Goal: Task Accomplishment & Management: Manage account settings

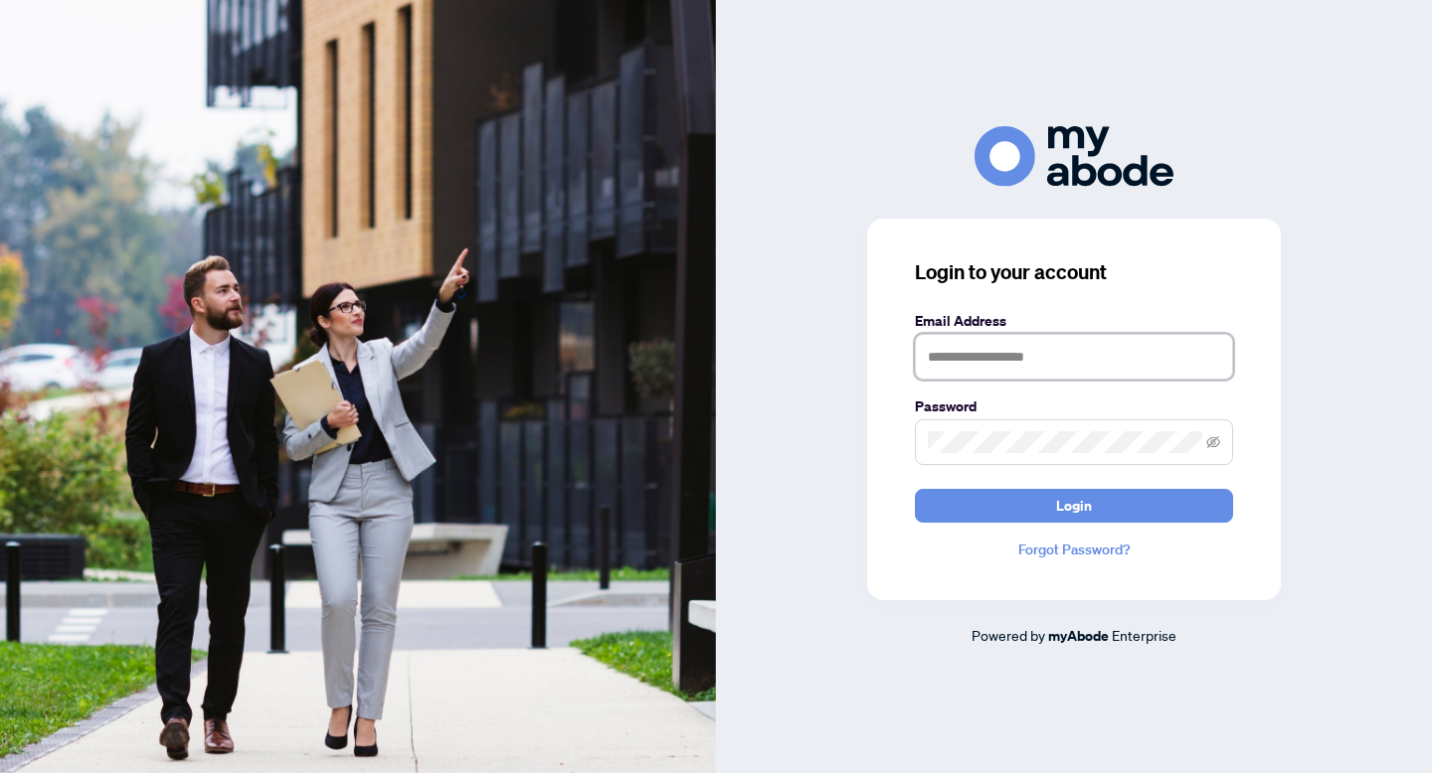
click at [1099, 347] on input "text" at bounding box center [1074, 357] width 318 height 46
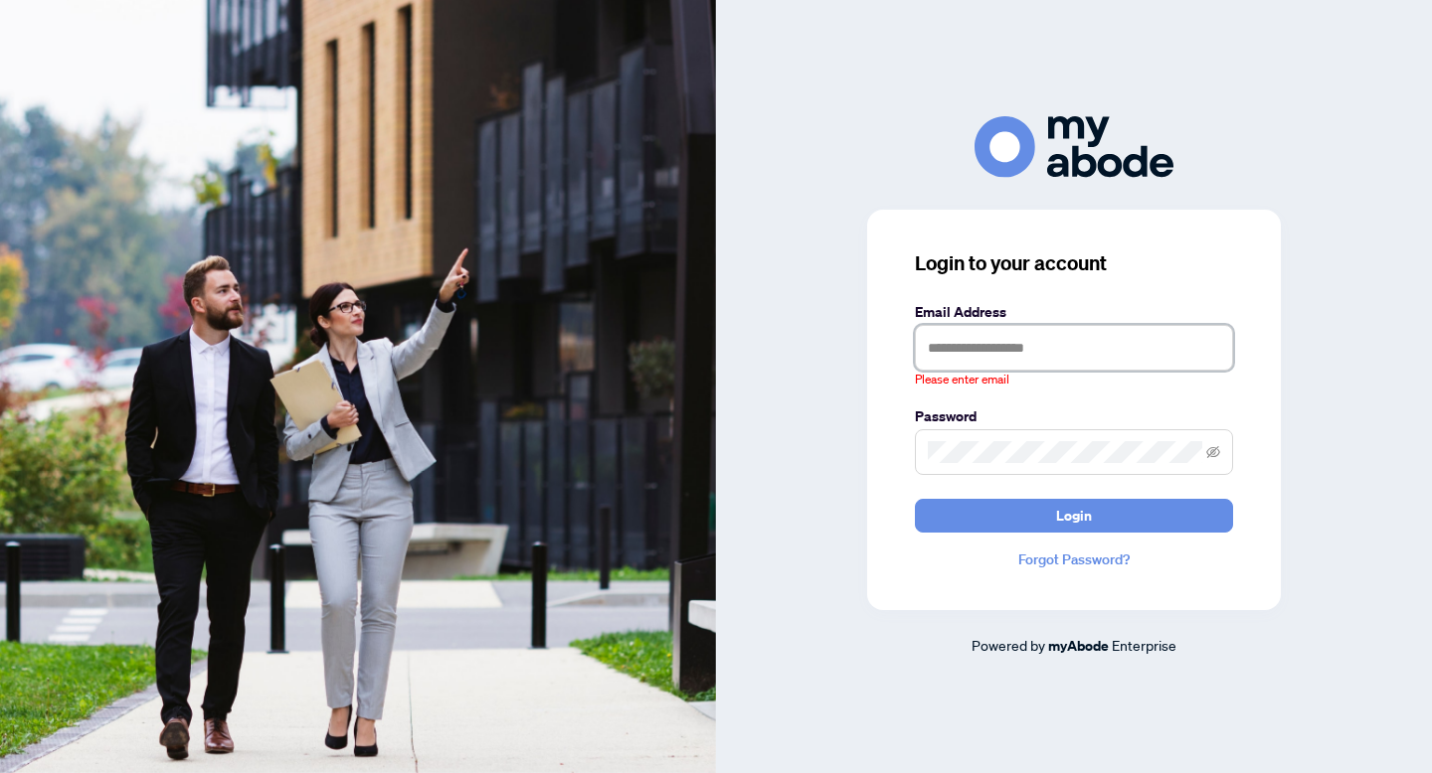
type input "**********"
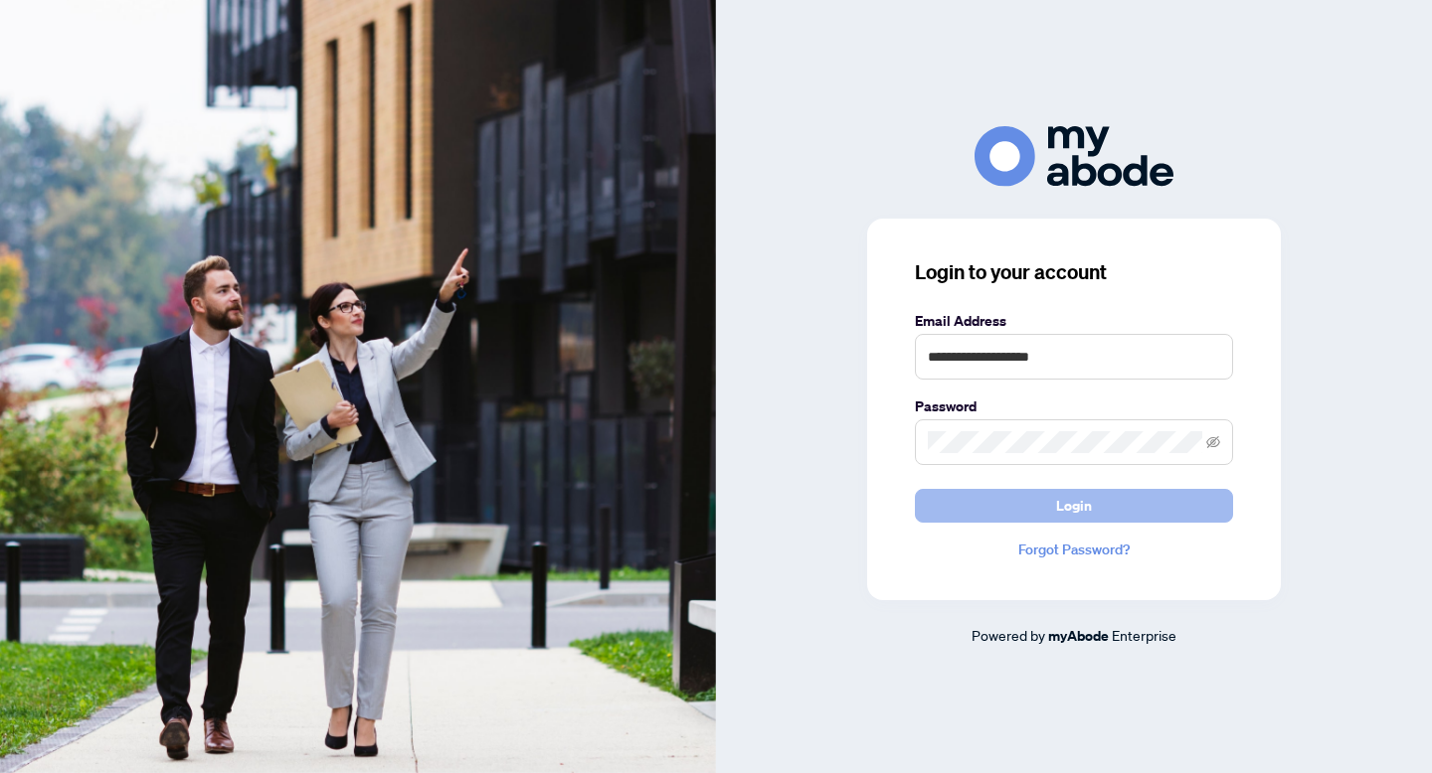
click at [1069, 496] on span "Login" at bounding box center [1074, 506] width 36 height 32
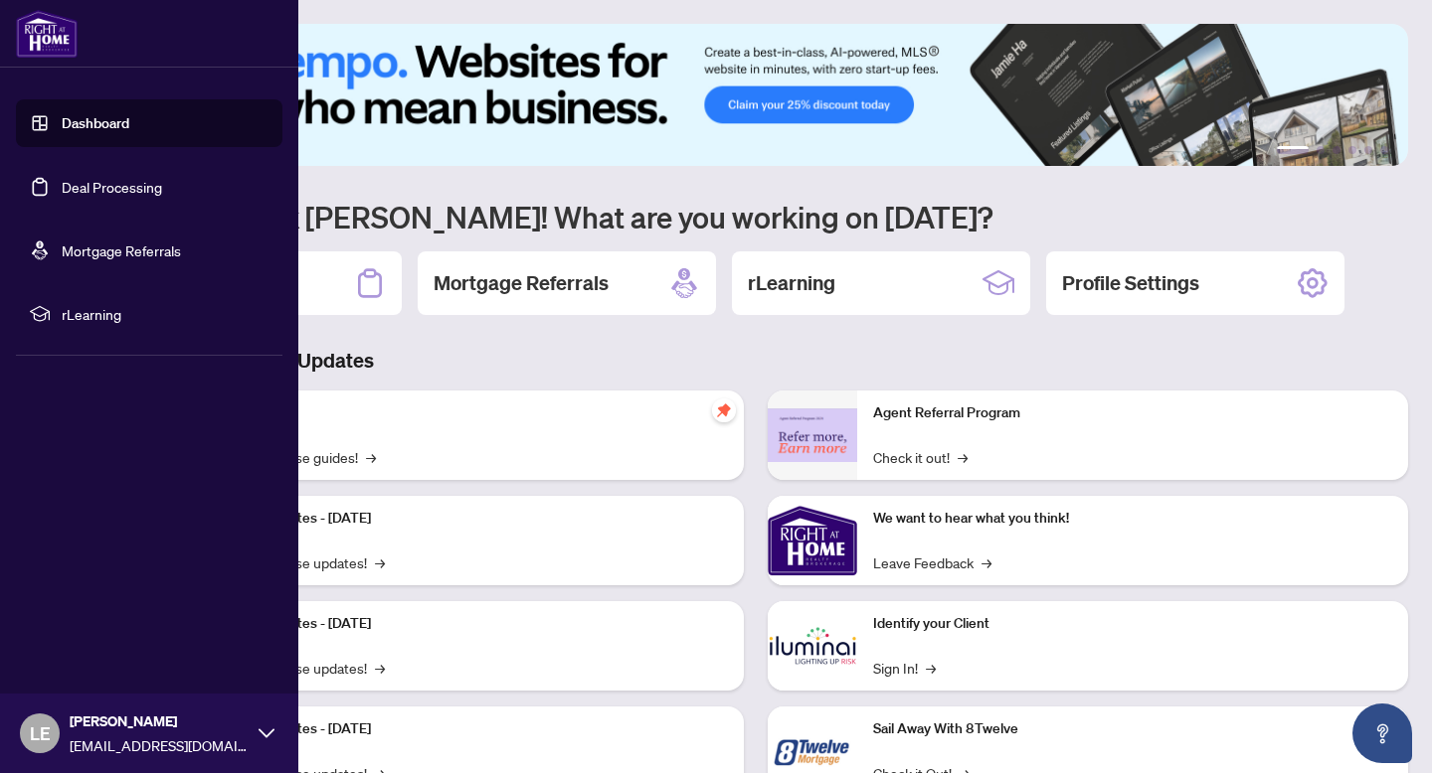
click at [62, 185] on link "Deal Processing" at bounding box center [112, 187] width 100 height 18
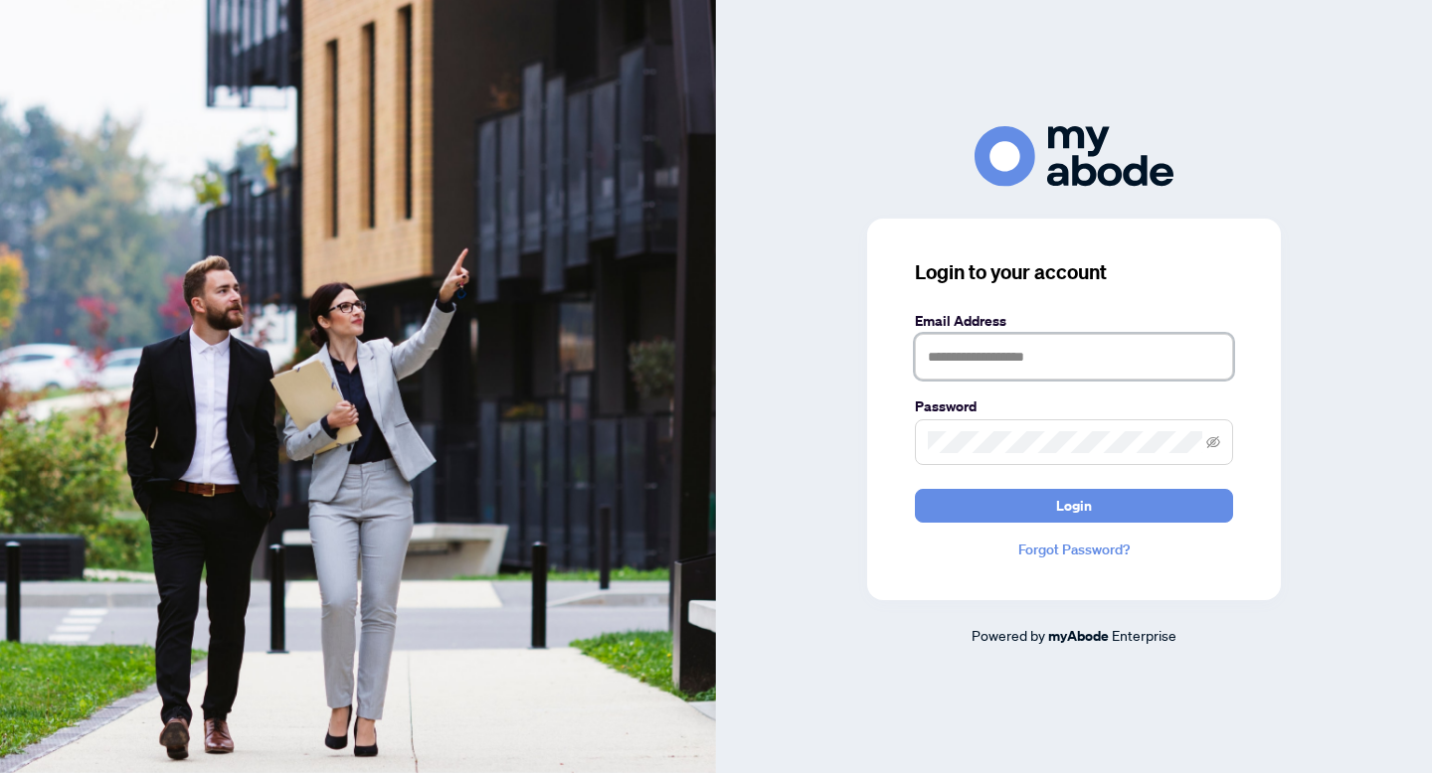
click at [1023, 347] on input "text" at bounding box center [1074, 357] width 318 height 46
type input "**********"
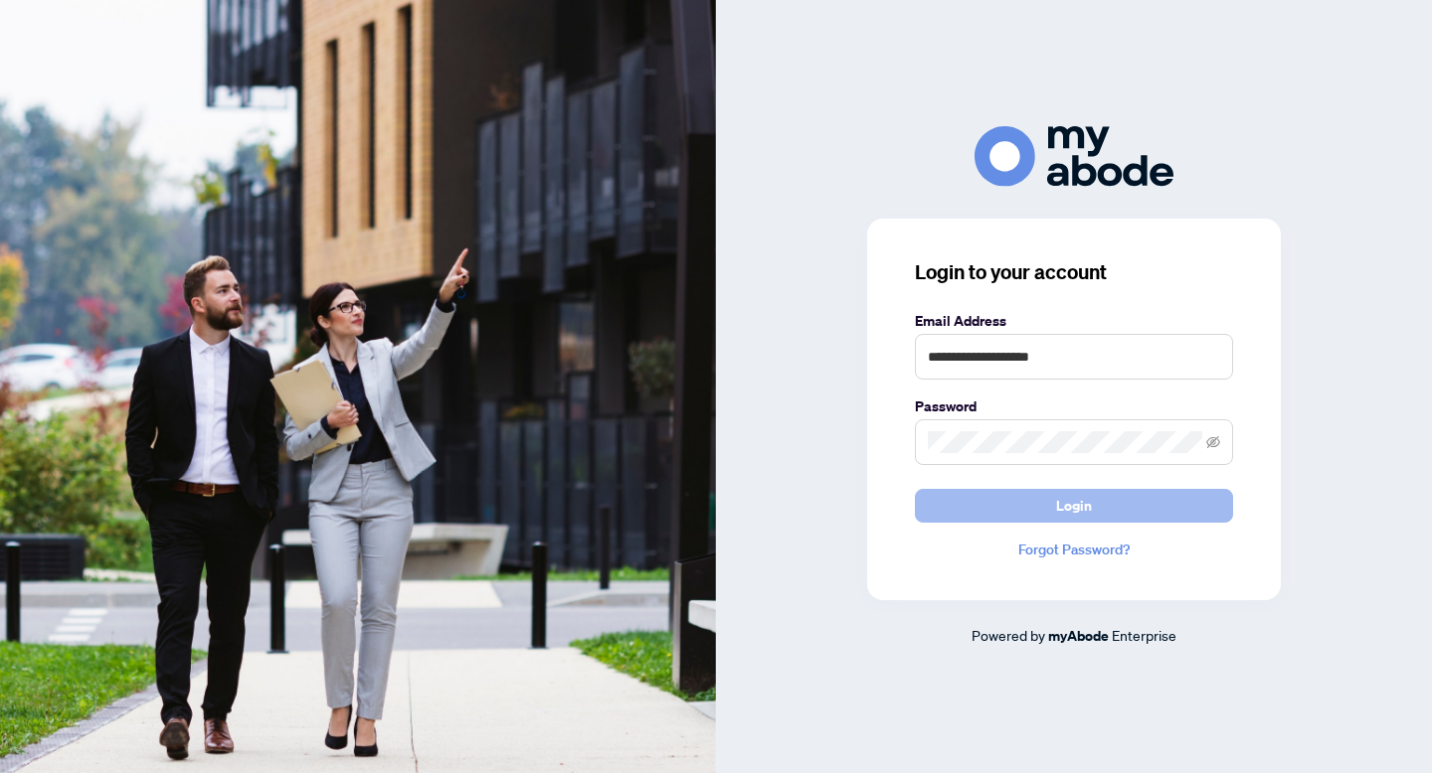
click at [1048, 510] on button "Login" at bounding box center [1074, 506] width 318 height 34
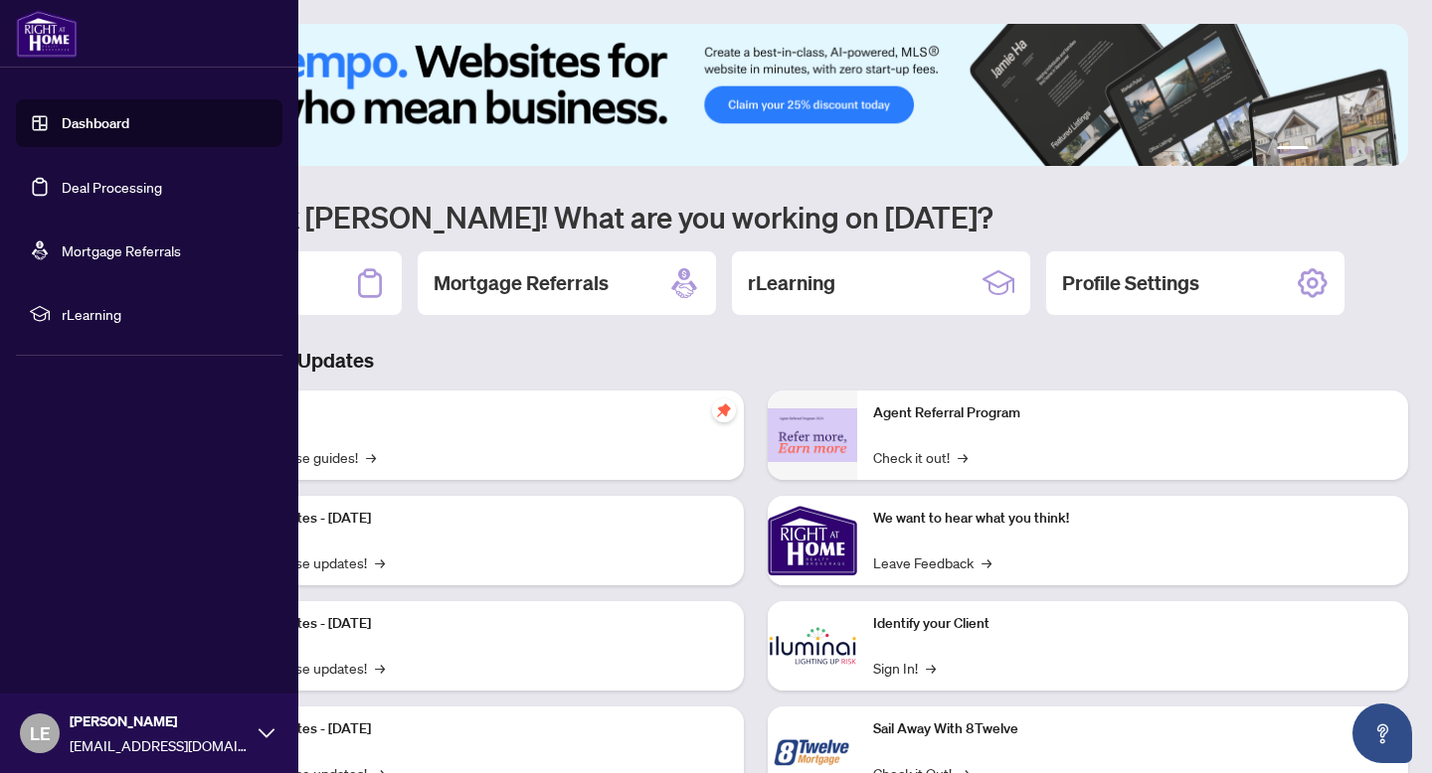
click at [62, 188] on link "Deal Processing" at bounding box center [112, 187] width 100 height 18
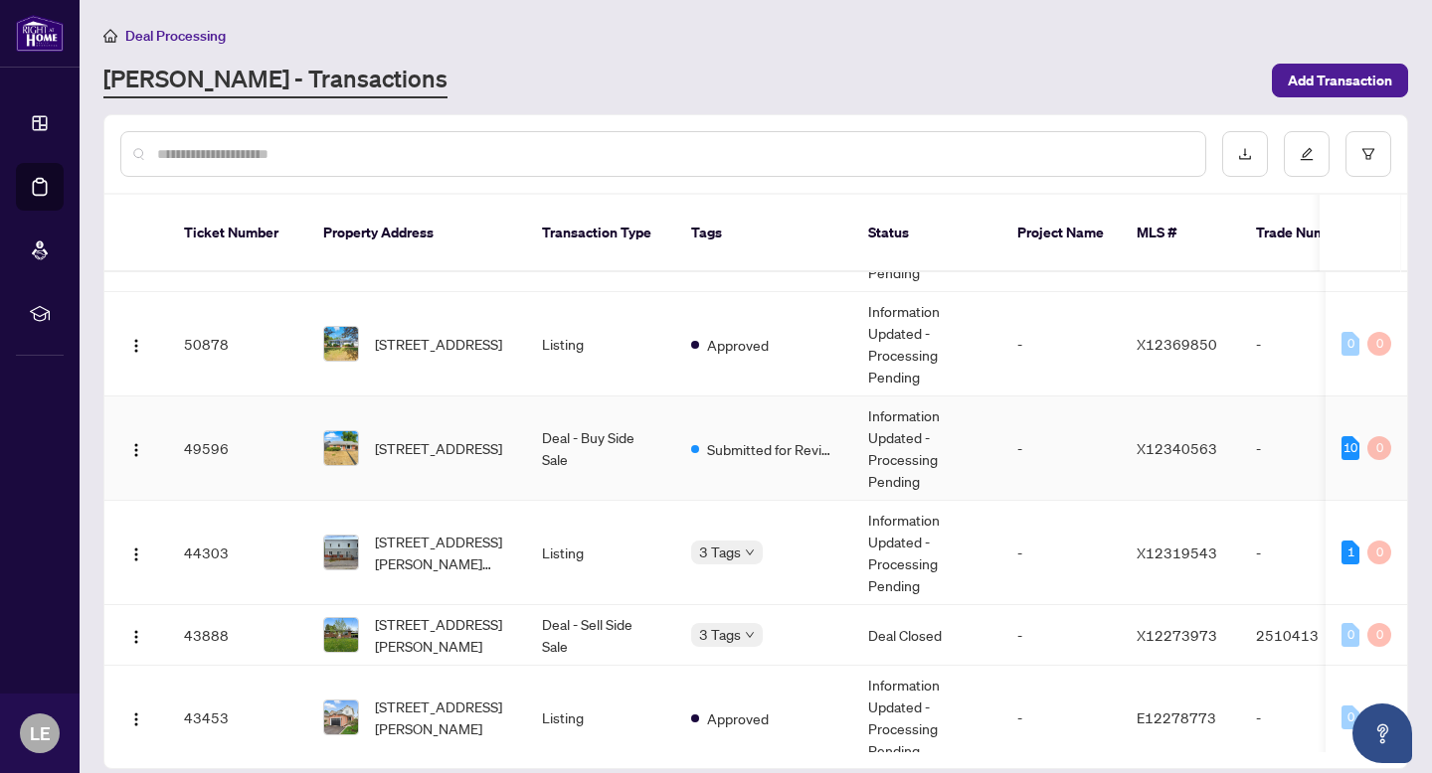
scroll to position [66, 0]
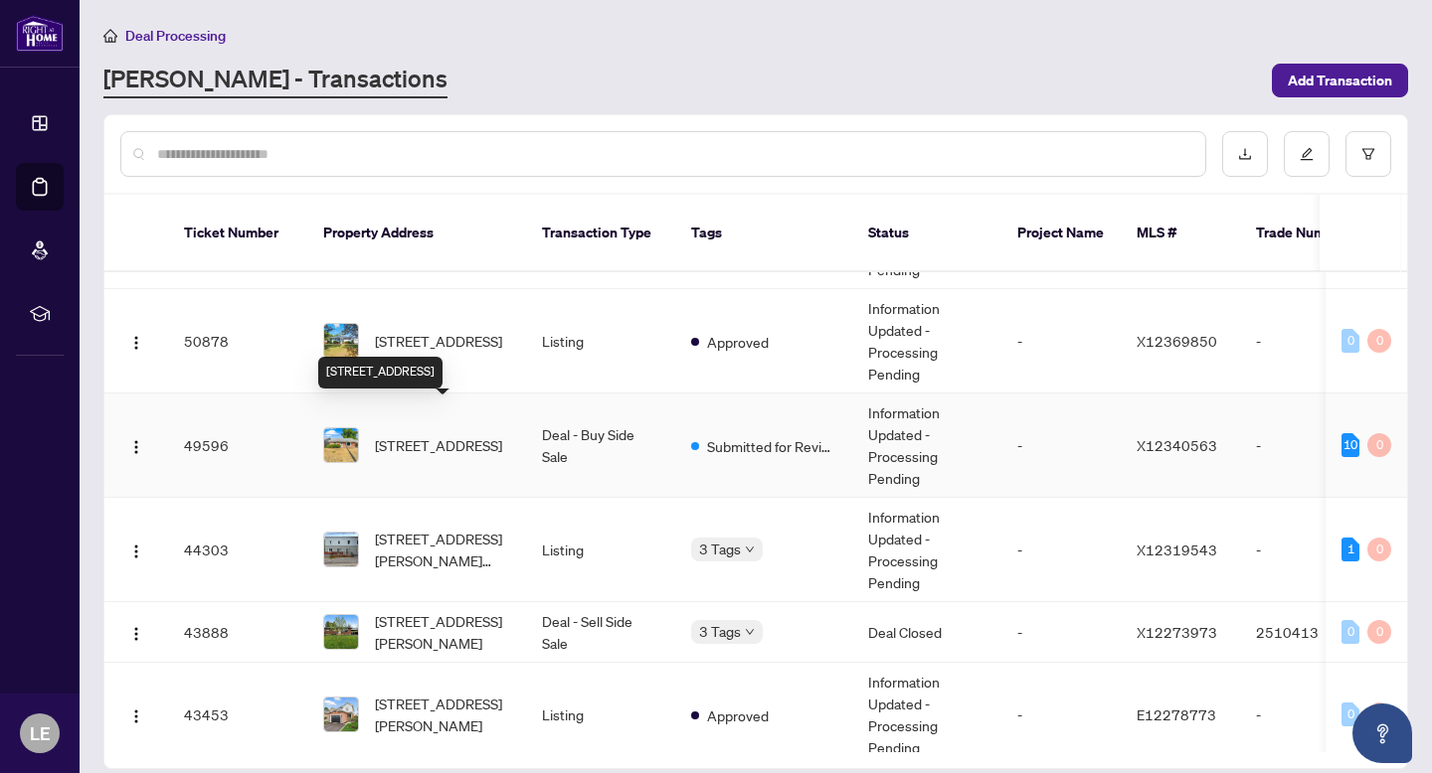
click at [496, 434] on span "[STREET_ADDRESS]" at bounding box center [438, 445] width 127 height 22
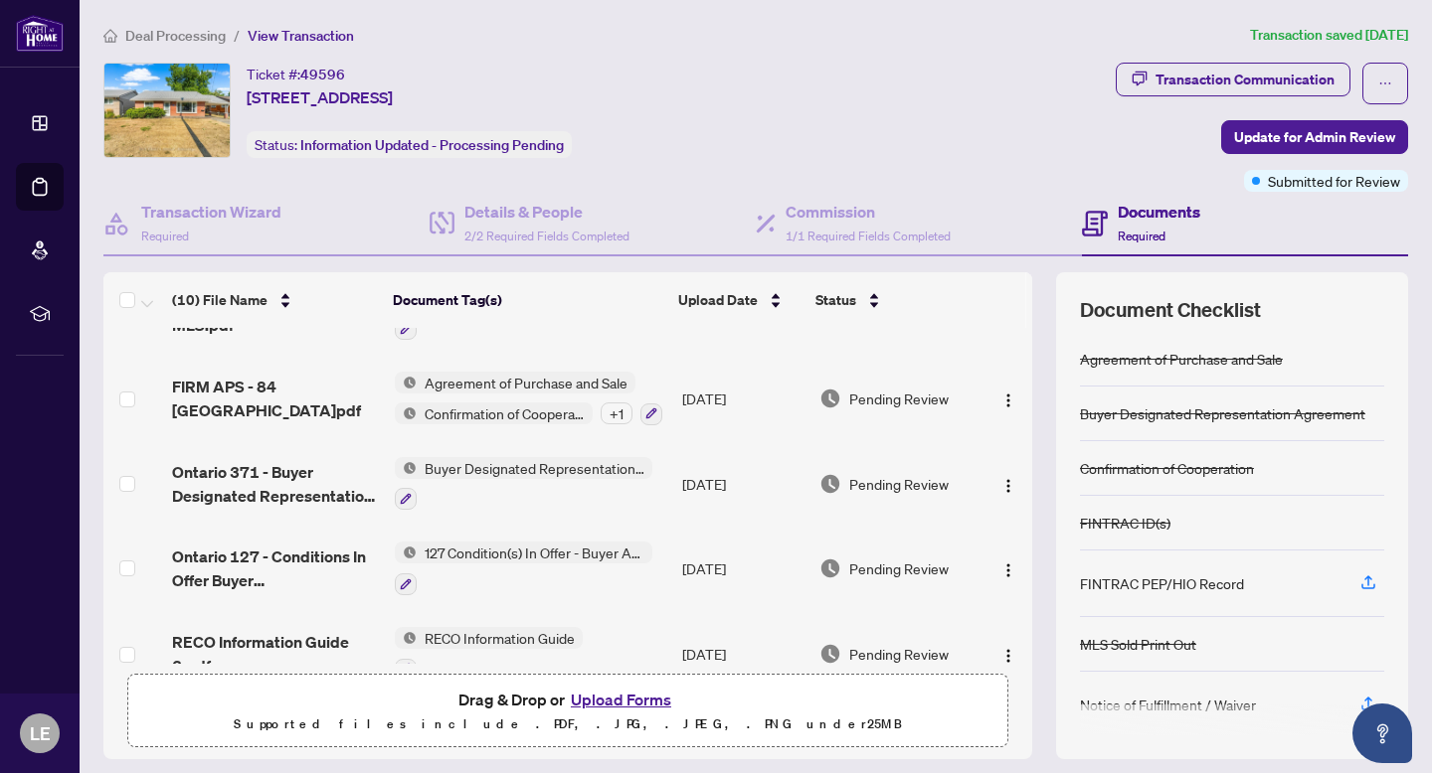
scroll to position [513, 0]
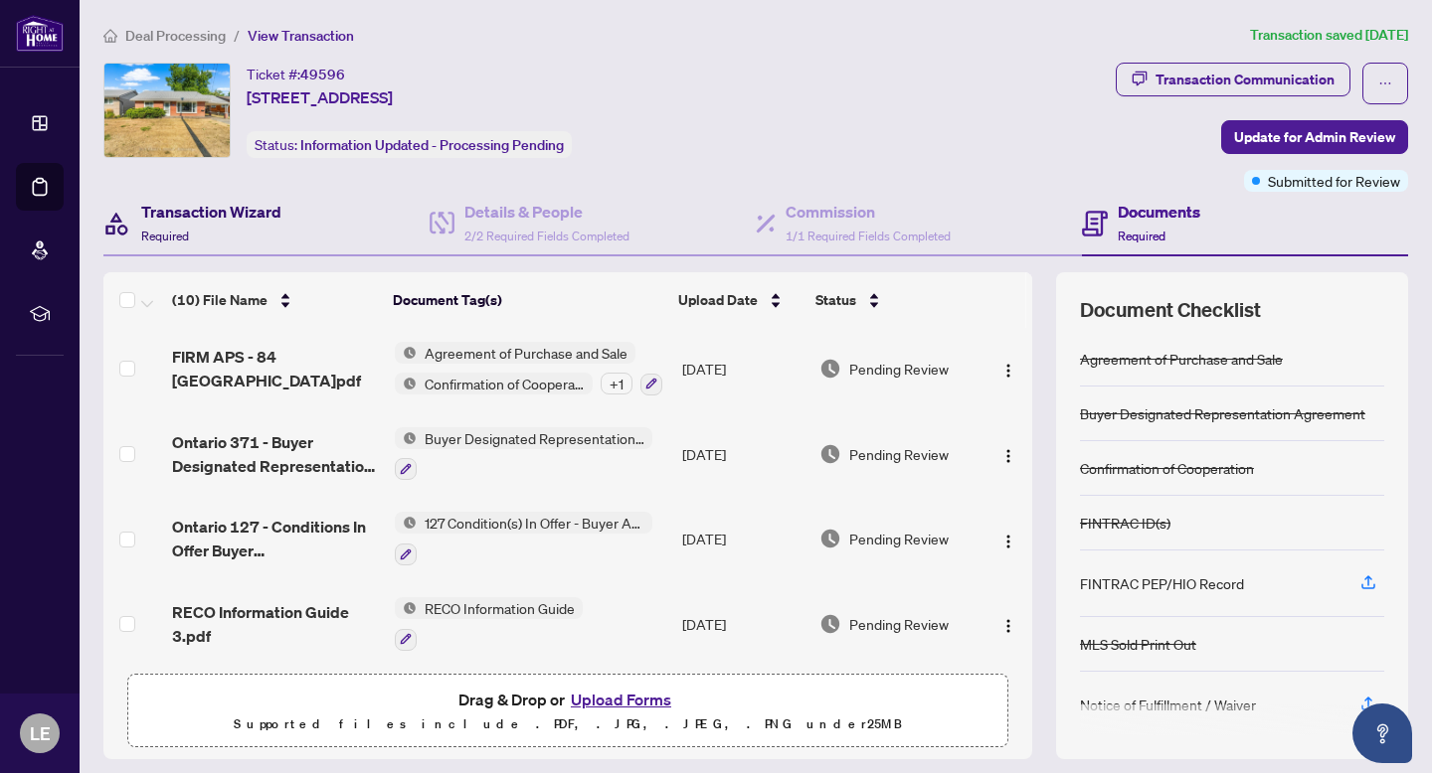
click at [188, 211] on h4 "Transaction Wizard" at bounding box center [211, 212] width 140 height 24
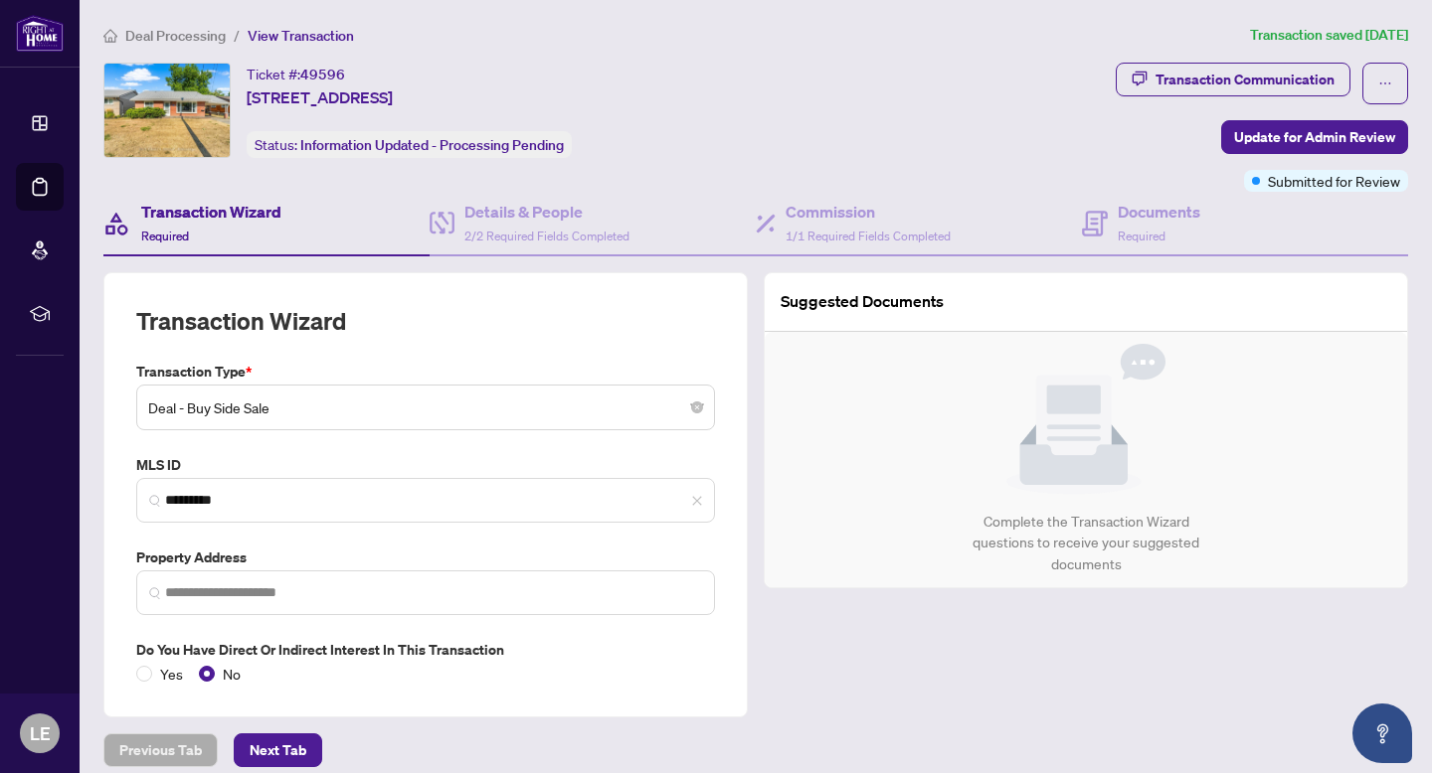
type input "**********"
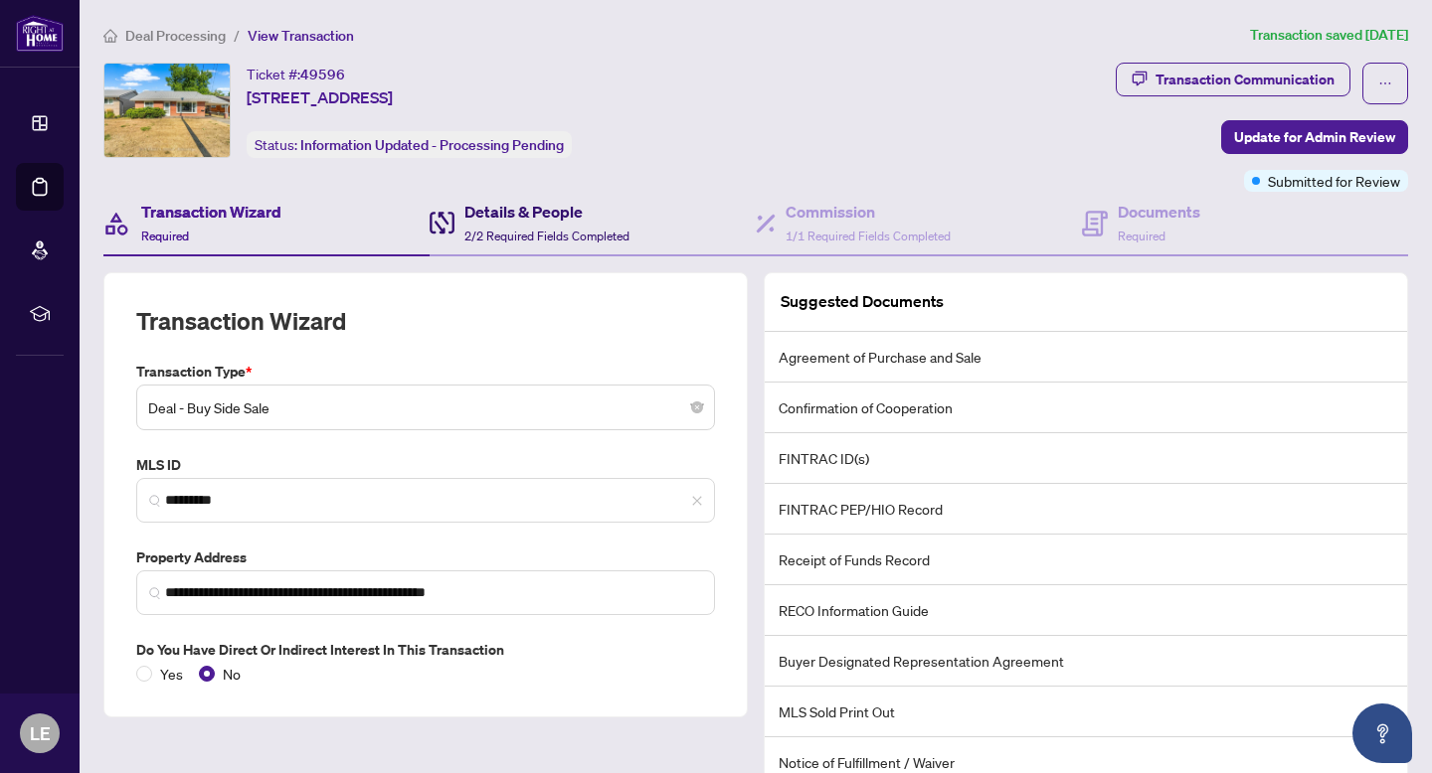
click at [537, 205] on h4 "Details & People" at bounding box center [546, 212] width 165 height 24
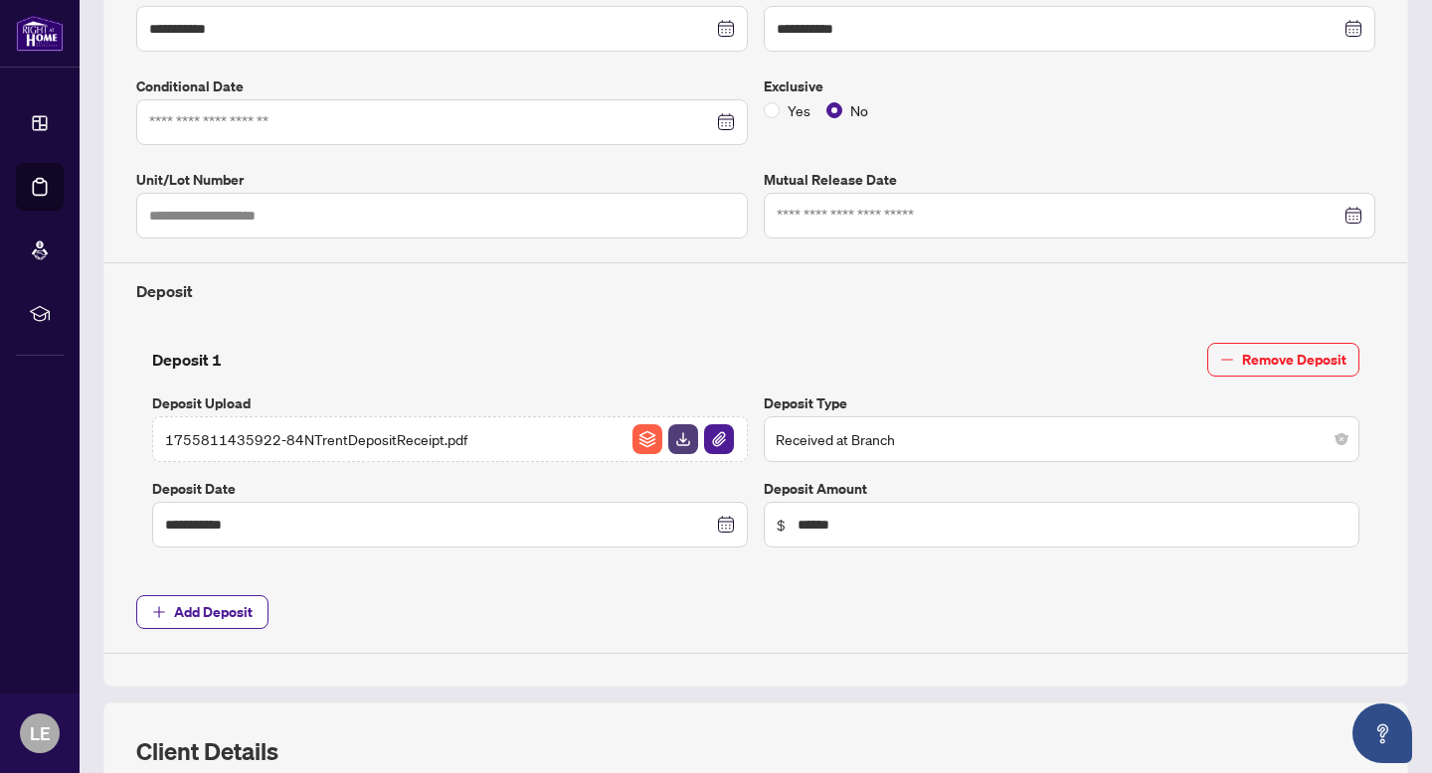
scroll to position [476, 0]
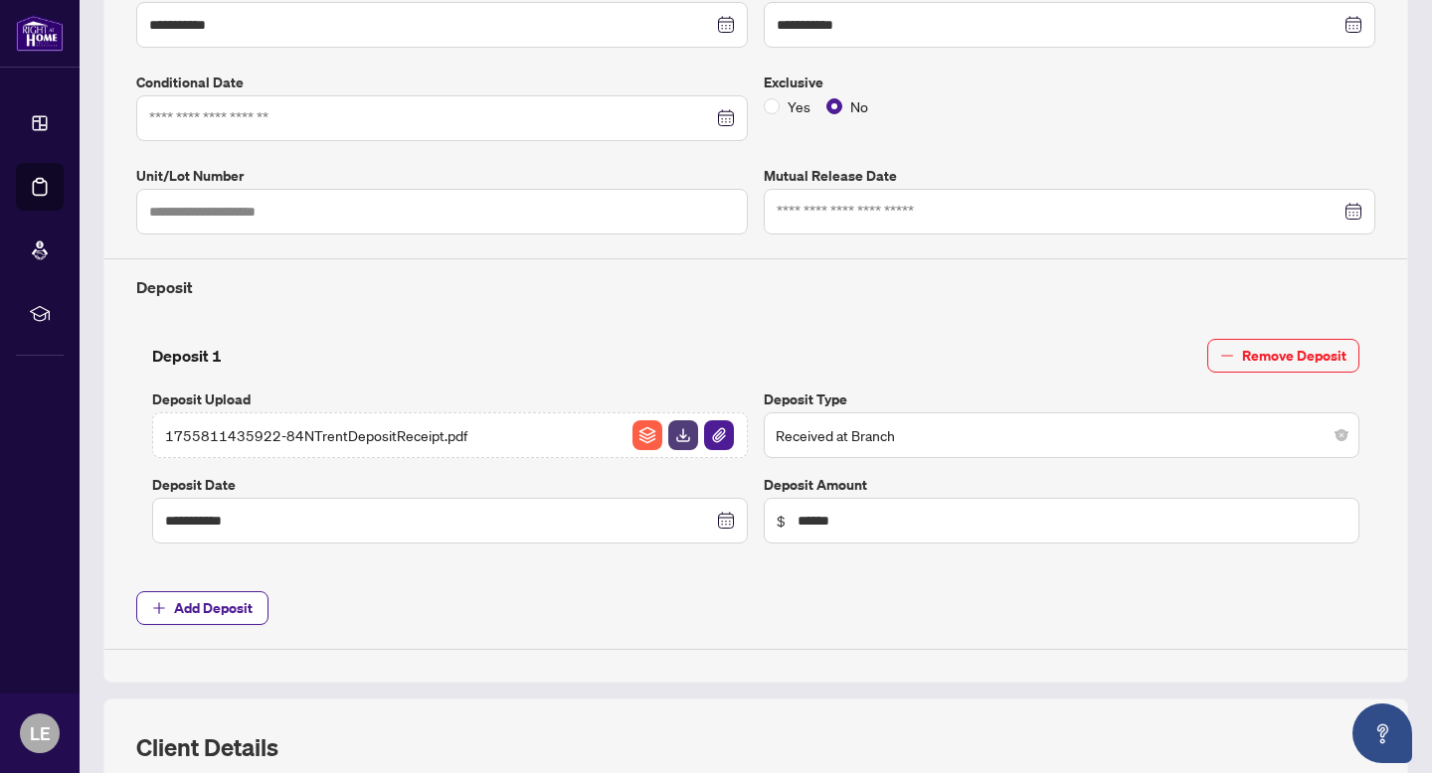
click at [1196, 117] on div "Exclusive Yes No" at bounding box center [1069, 107] width 627 height 70
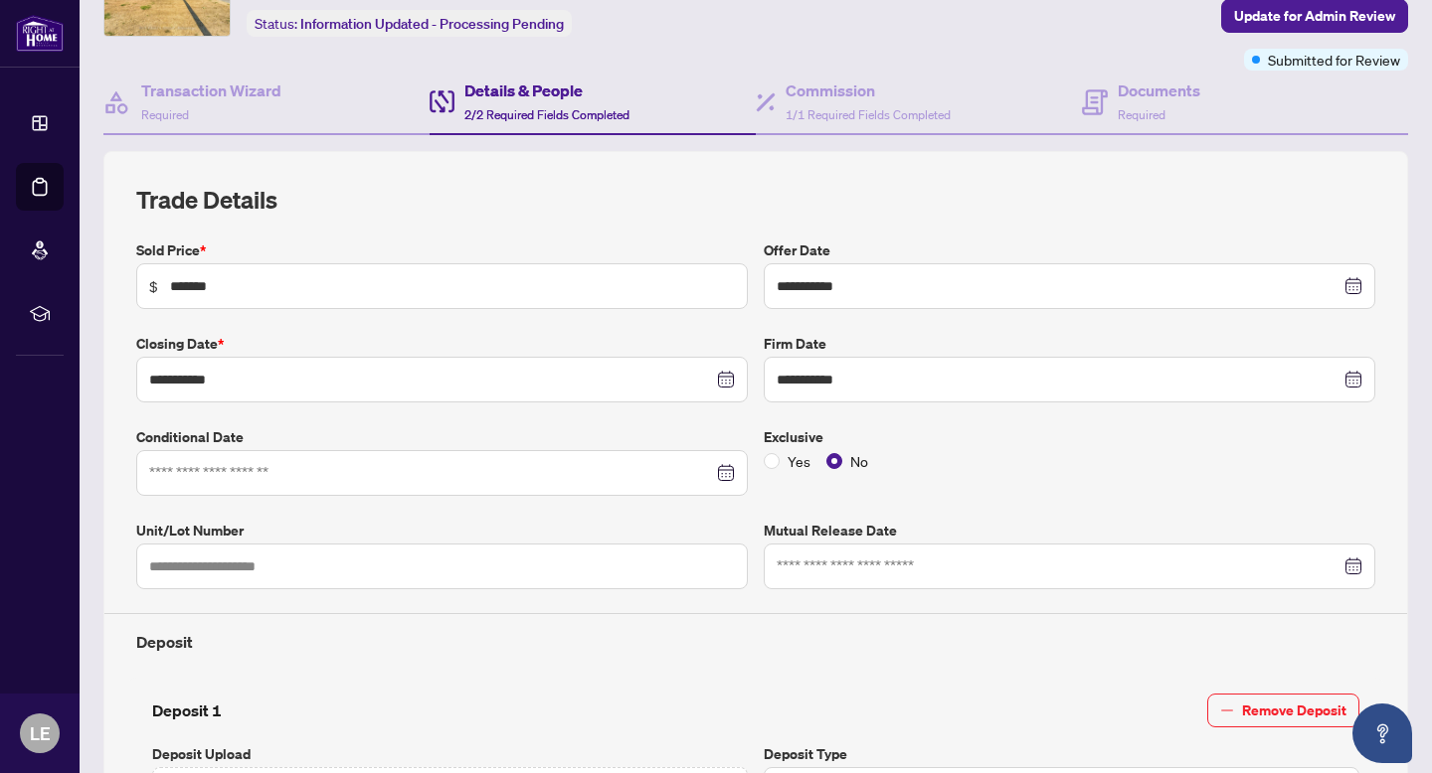
scroll to position [0, 0]
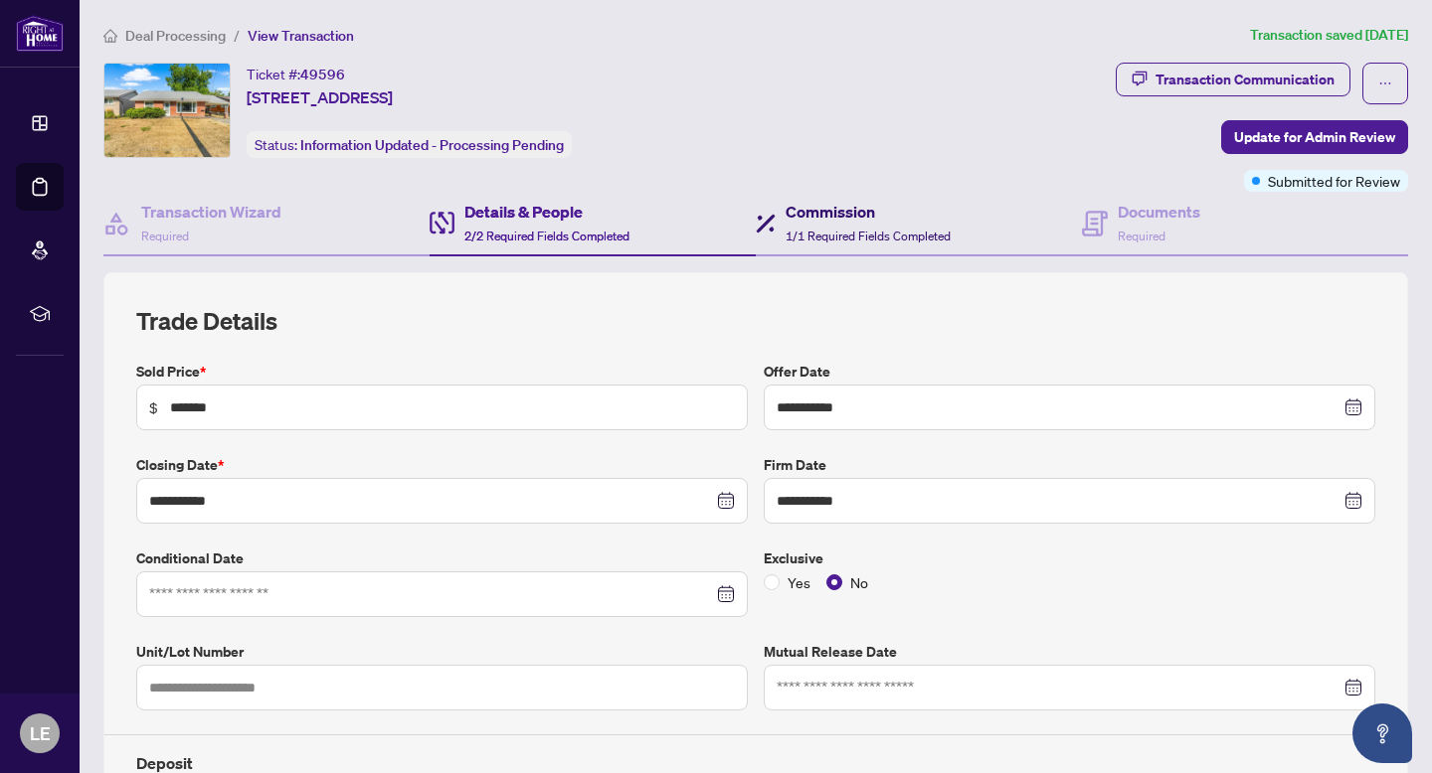
click at [867, 229] on span "1/1 Required Fields Completed" at bounding box center [867, 236] width 165 height 15
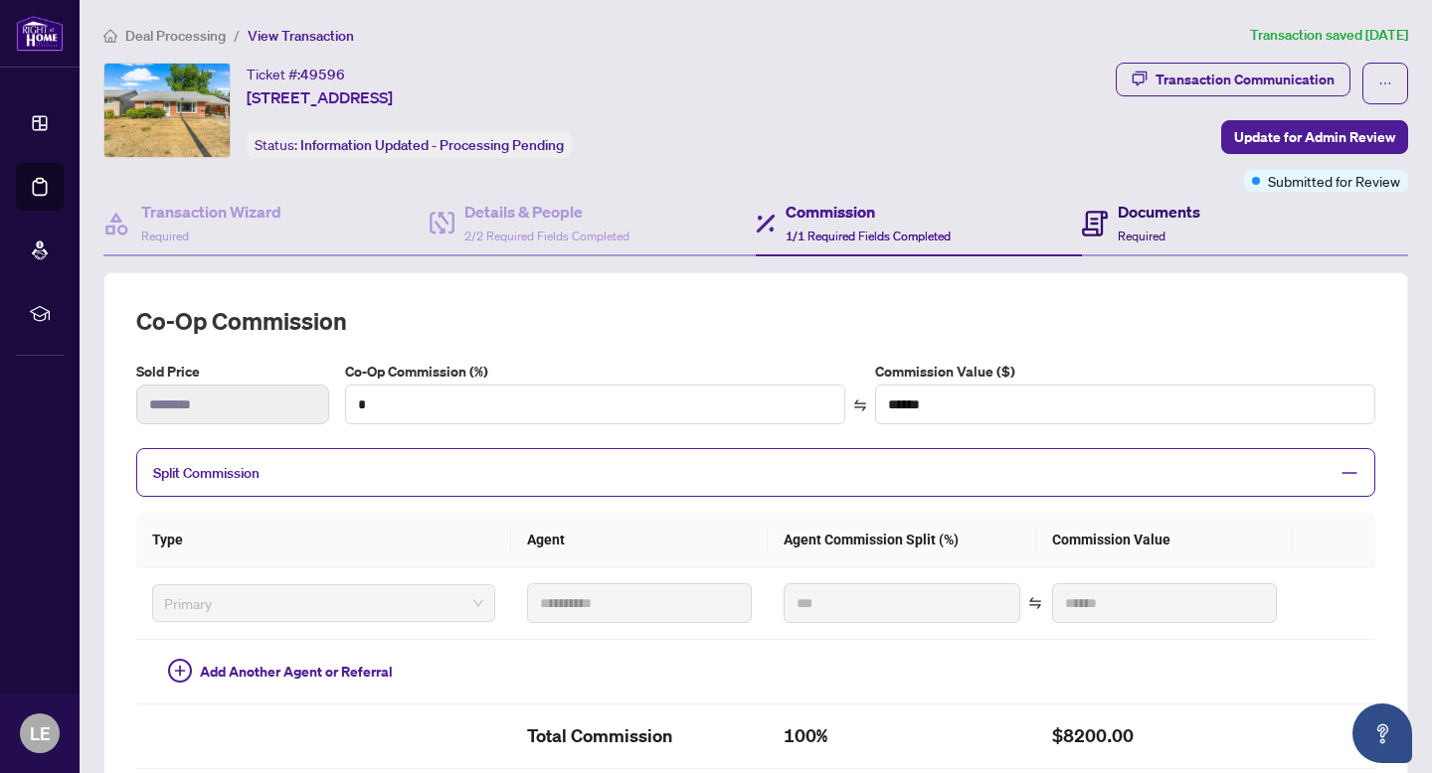
click at [1102, 211] on icon at bounding box center [1095, 224] width 26 height 26
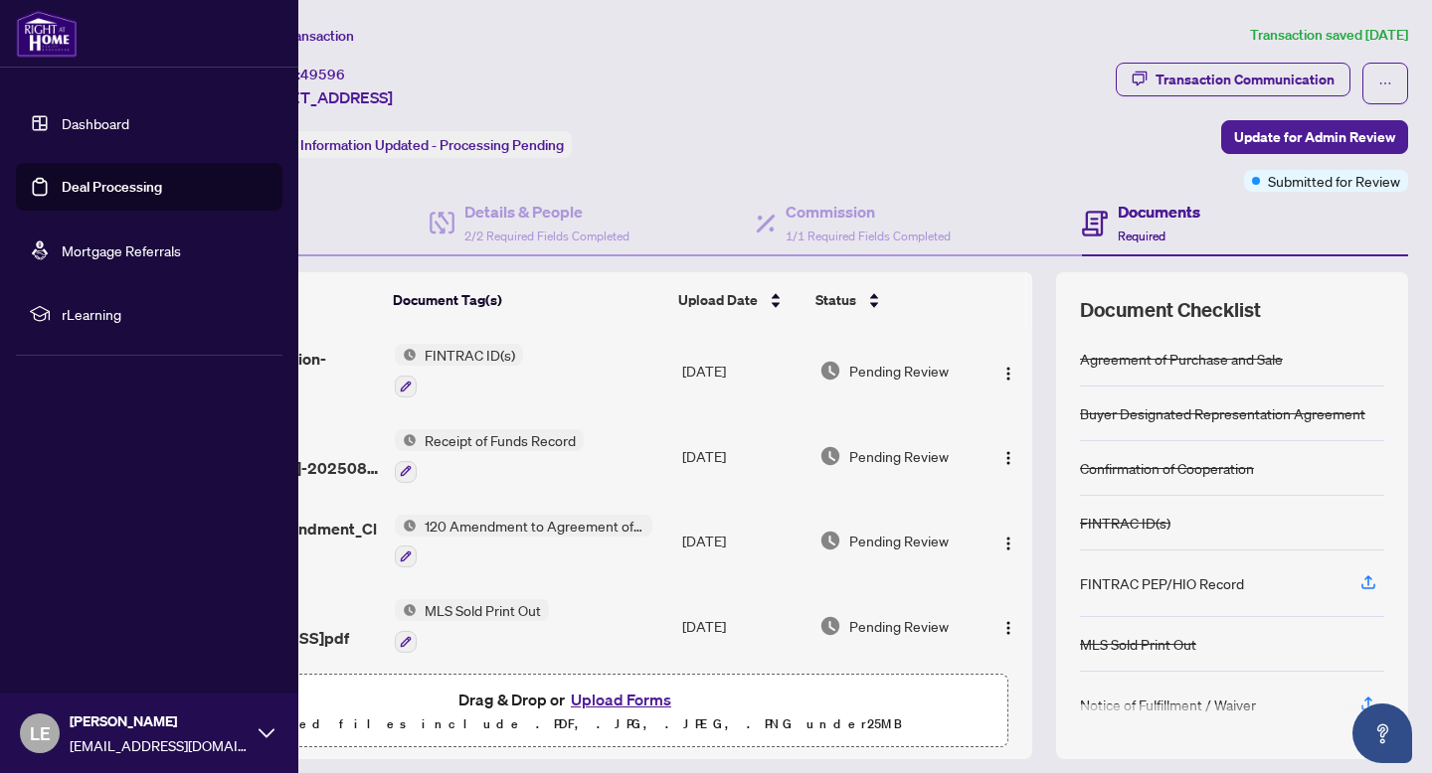
click at [62, 190] on link "Deal Processing" at bounding box center [112, 187] width 100 height 18
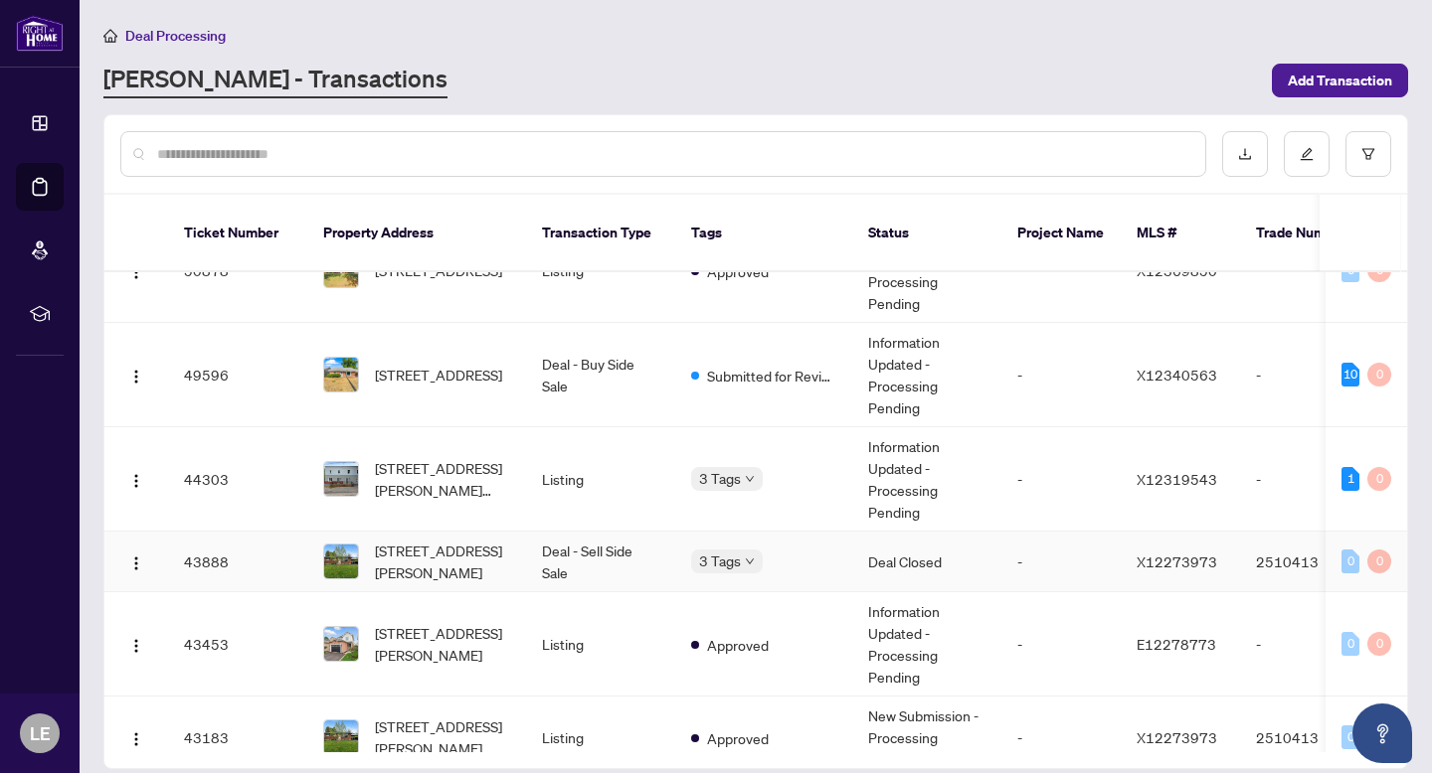
scroll to position [132, 0]
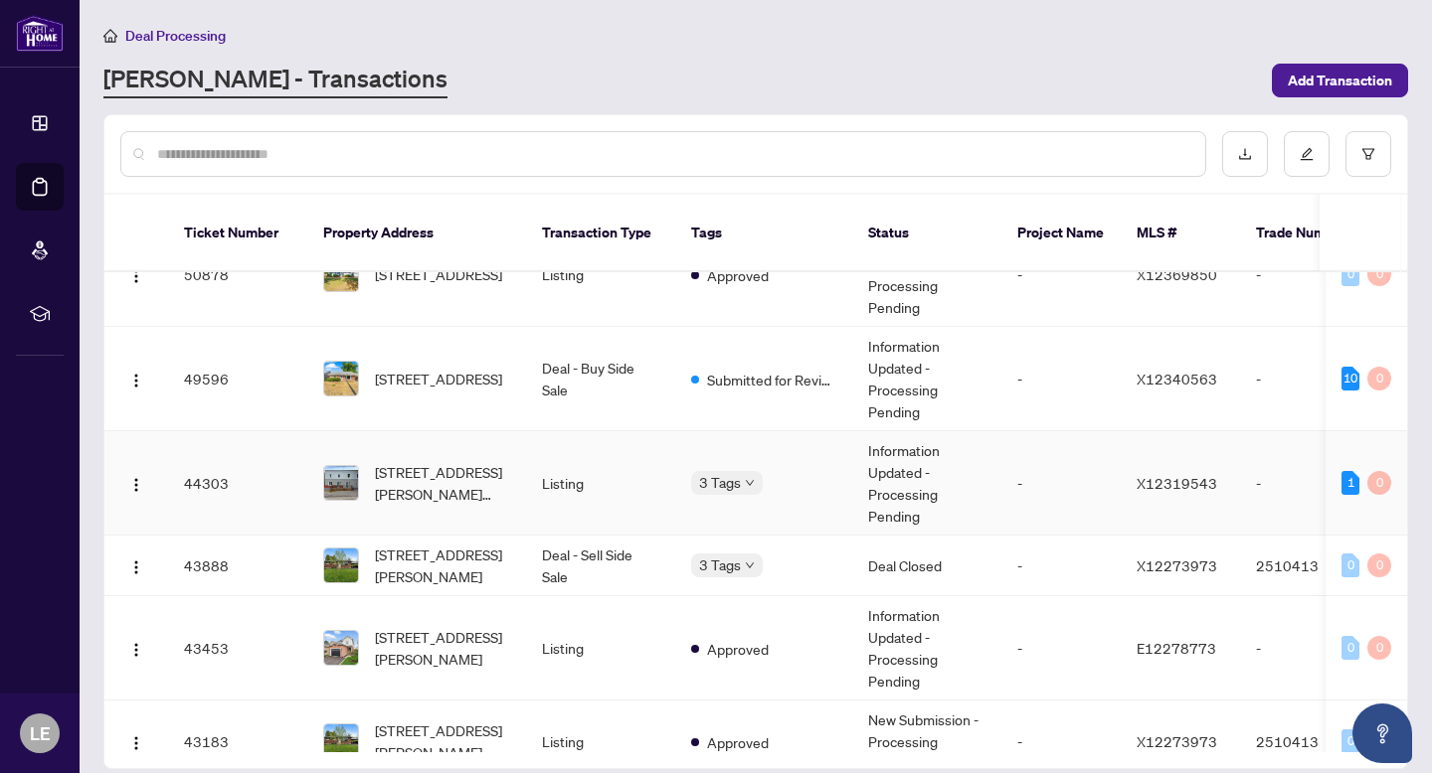
click at [876, 466] on td "Information Updated - Processing Pending" at bounding box center [926, 483] width 149 height 104
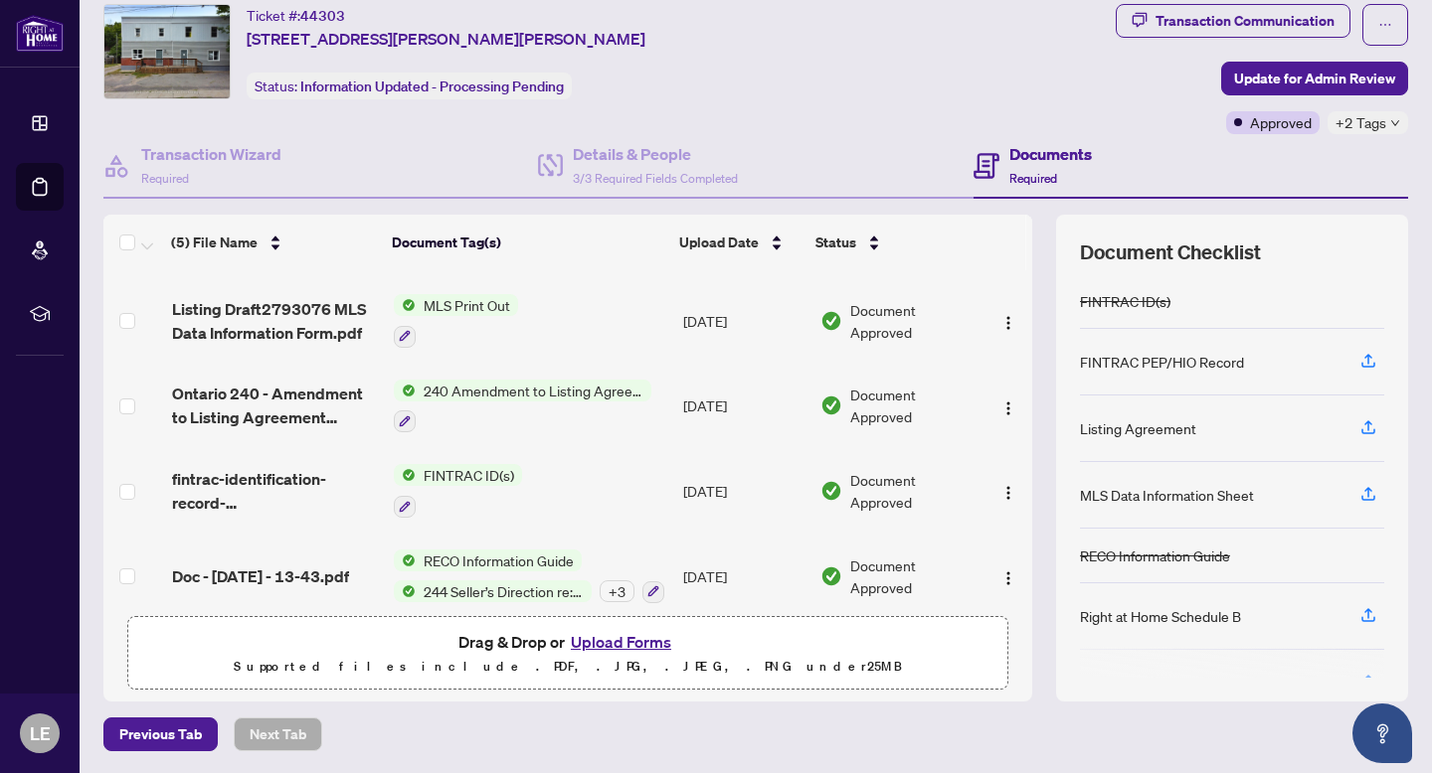
scroll to position [91, 0]
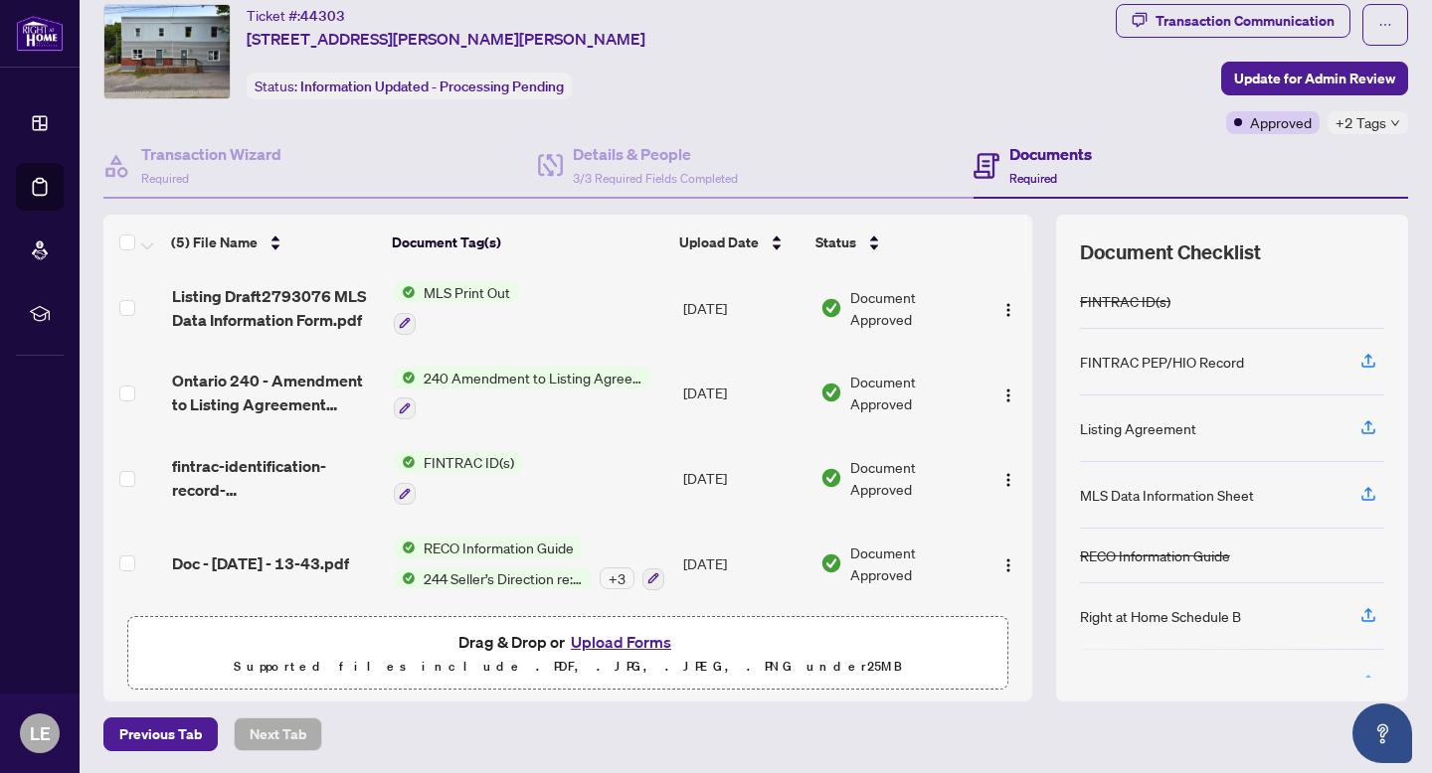
click at [1143, 0] on div "Deal Processing / View Transaction Transaction saved a day ago Ticket #: 44303 …" at bounding box center [755, 358] width 1320 height 786
click at [1133, 37] on span "Transaction Communication" at bounding box center [1232, 25] width 235 height 42
click at [1137, 22] on icon "button" at bounding box center [1139, 19] width 15 height 15
type textarea "**********"
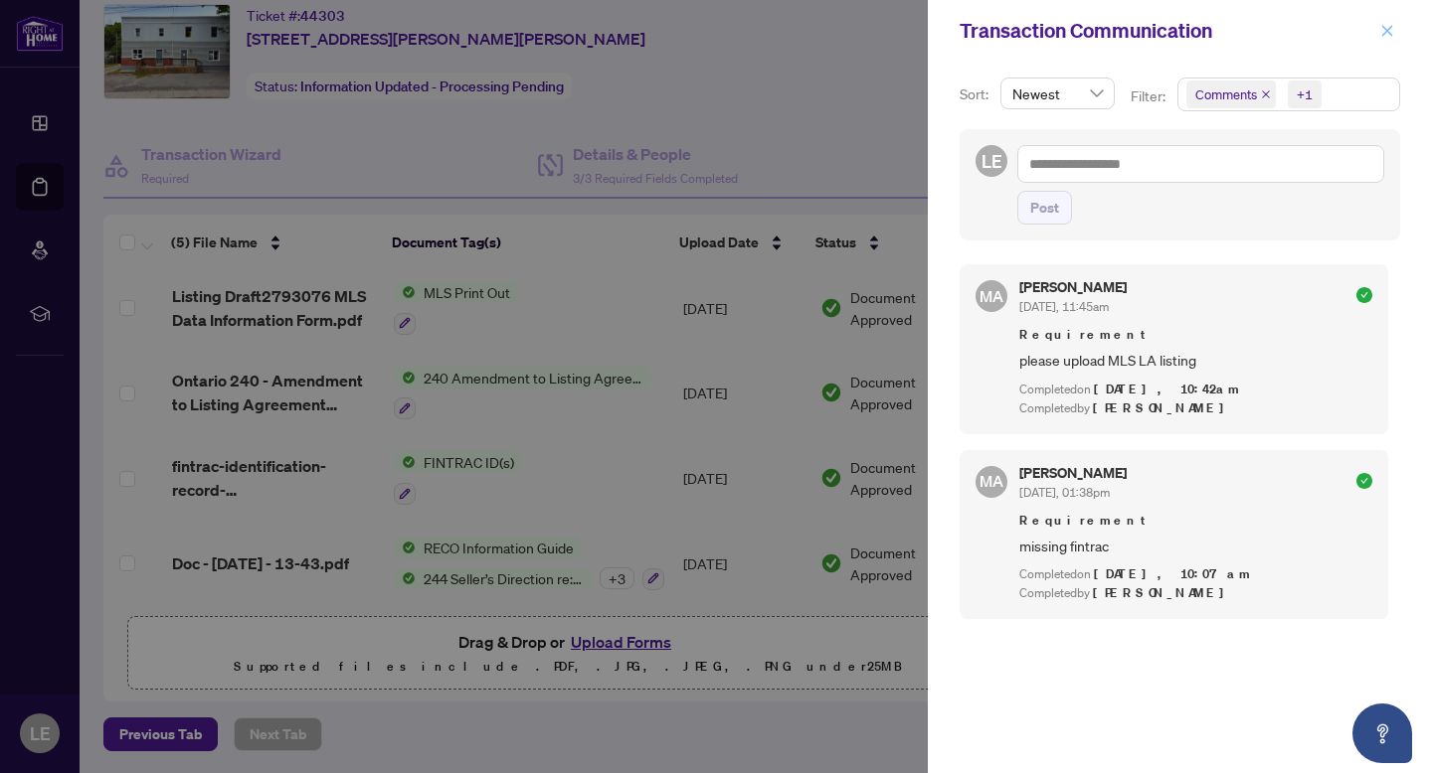
click at [1381, 25] on icon "close" at bounding box center [1387, 31] width 14 height 14
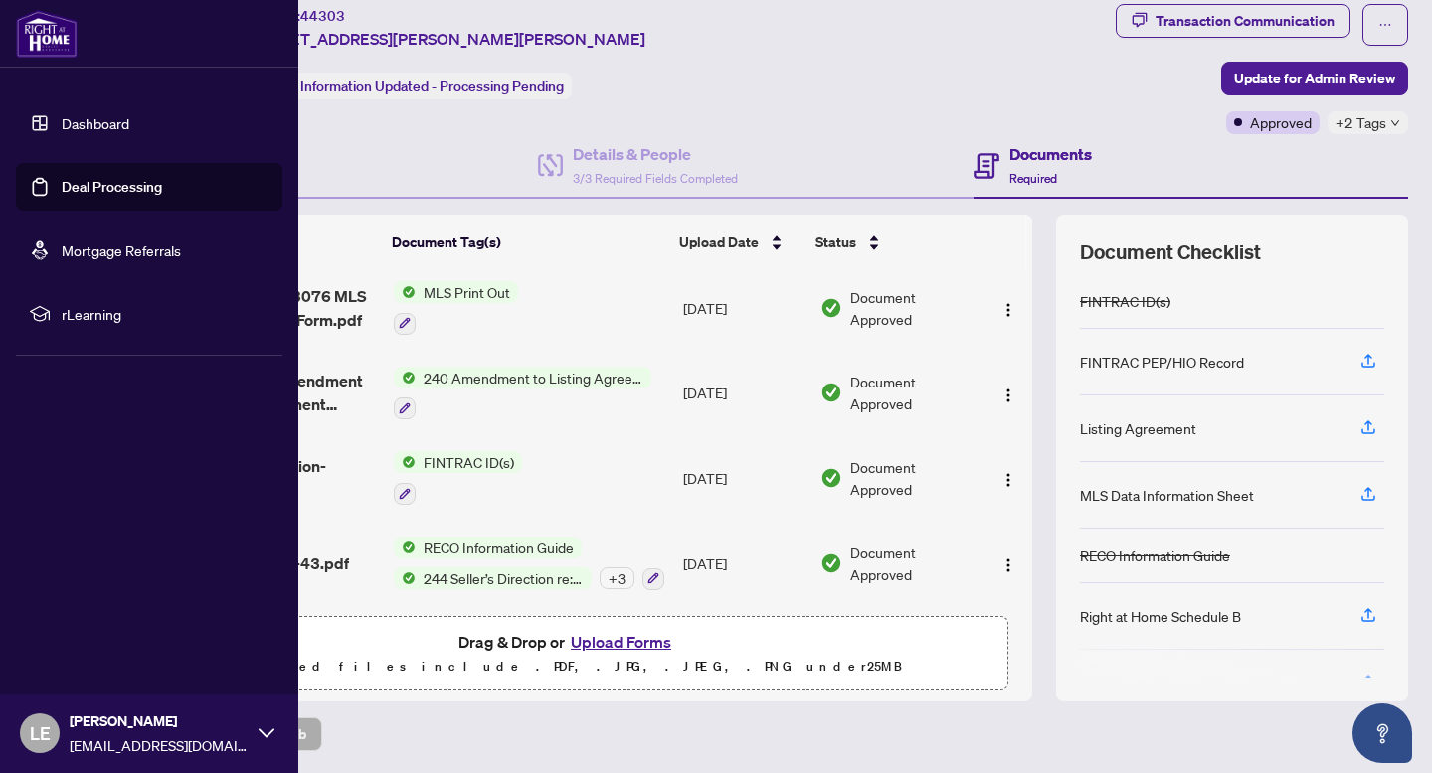
click at [62, 196] on link "Deal Processing" at bounding box center [112, 187] width 100 height 18
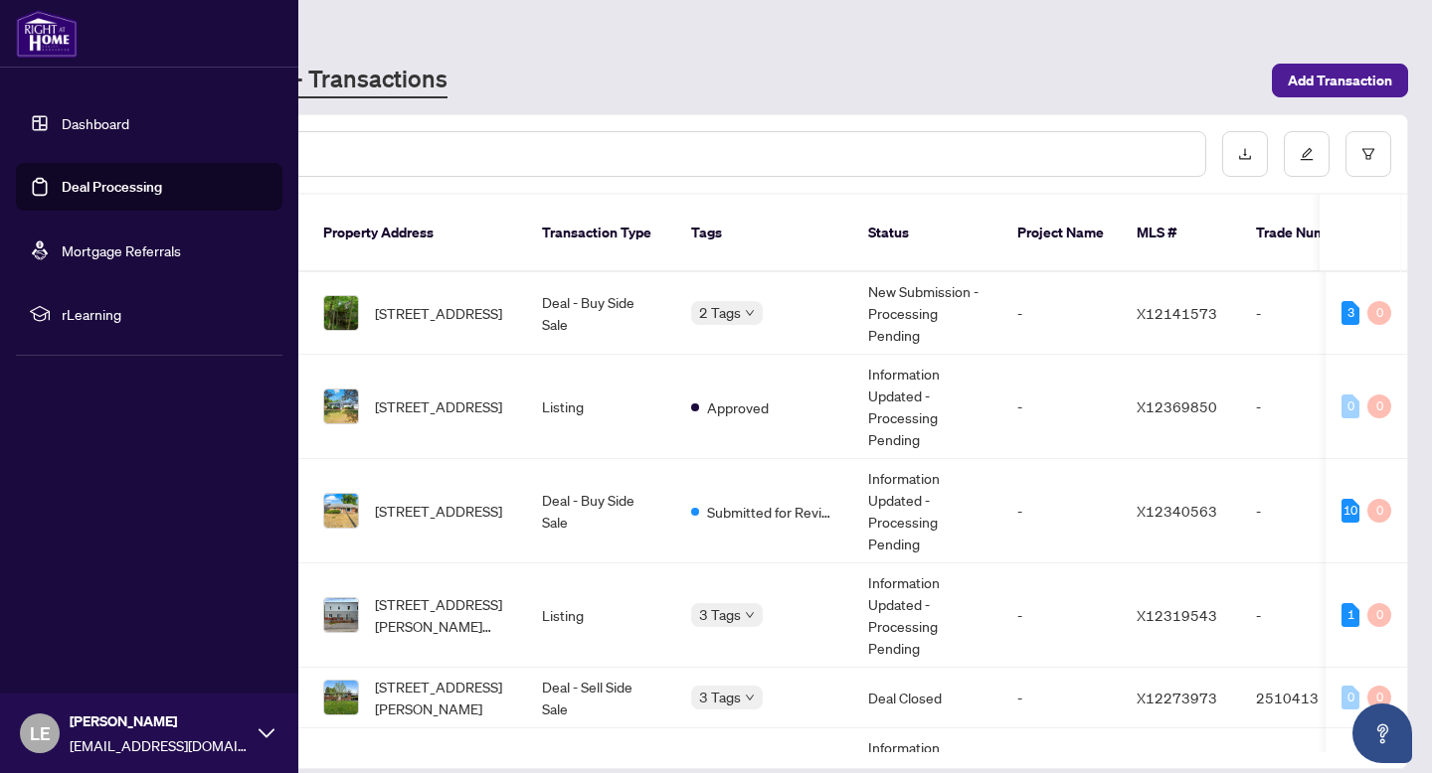
click at [67, 178] on link "Deal Processing" at bounding box center [112, 187] width 100 height 18
